Goal: Check status: Check status

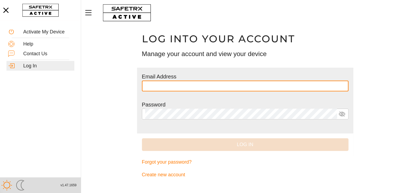
type input "**********"
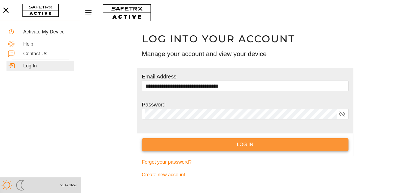
click at [236, 146] on span "Log In" at bounding box center [245, 145] width 198 height 8
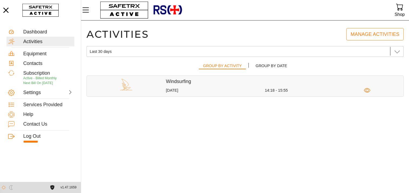
click at [214, 88] on div "[DATE]" at bounding box center [215, 90] width 99 height 5
click at [368, 92] on icon "button" at bounding box center [367, 90] width 7 height 7
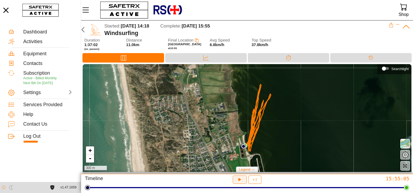
click at [238, 181] on icon "button" at bounding box center [240, 180] width 6 height 6
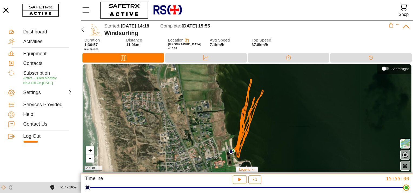
drag, startPoint x: 188, startPoint y: 190, endPoint x: 409, endPoint y: 178, distance: 221.3
click at [408, 178] on html "**********" at bounding box center [206, 96] width 413 height 193
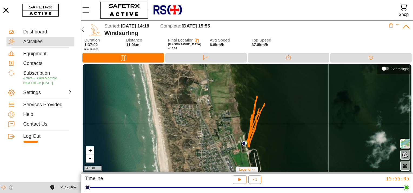
click at [44, 42] on div "Activities" at bounding box center [47, 42] width 49 height 6
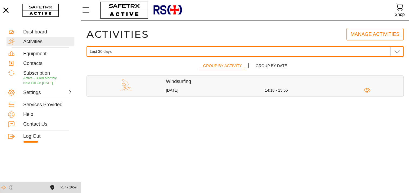
click at [396, 51] on icon at bounding box center [396, 51] width 6 height 6
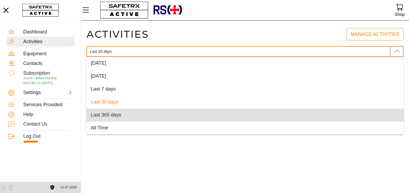
click at [190, 118] on div "Last 365 days" at bounding box center [245, 115] width 308 height 6
type input "Last 365 days"
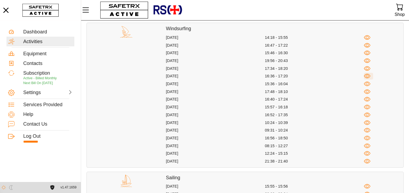
click at [365, 76] on icon "button" at bounding box center [366, 76] width 3 height 3
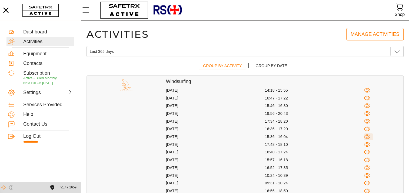
click at [366, 135] on icon "button" at bounding box center [367, 137] width 7 height 5
click at [365, 153] on icon "button" at bounding box center [367, 152] width 7 height 7
click at [366, 159] on icon "button" at bounding box center [367, 160] width 7 height 7
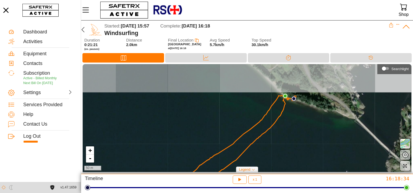
drag, startPoint x: 292, startPoint y: 101, endPoint x: 270, endPoint y: 143, distance: 47.1
click at [270, 143] on div "+ - 50 m" at bounding box center [247, 118] width 328 height 108
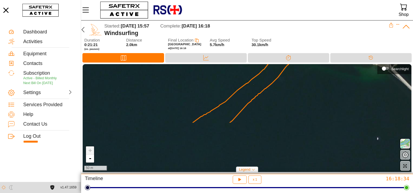
drag, startPoint x: 263, startPoint y: 145, endPoint x: 285, endPoint y: 84, distance: 64.3
click at [285, 84] on div "+ - 50 m" at bounding box center [247, 118] width 328 height 108
